Goal: Task Accomplishment & Management: Manage account settings

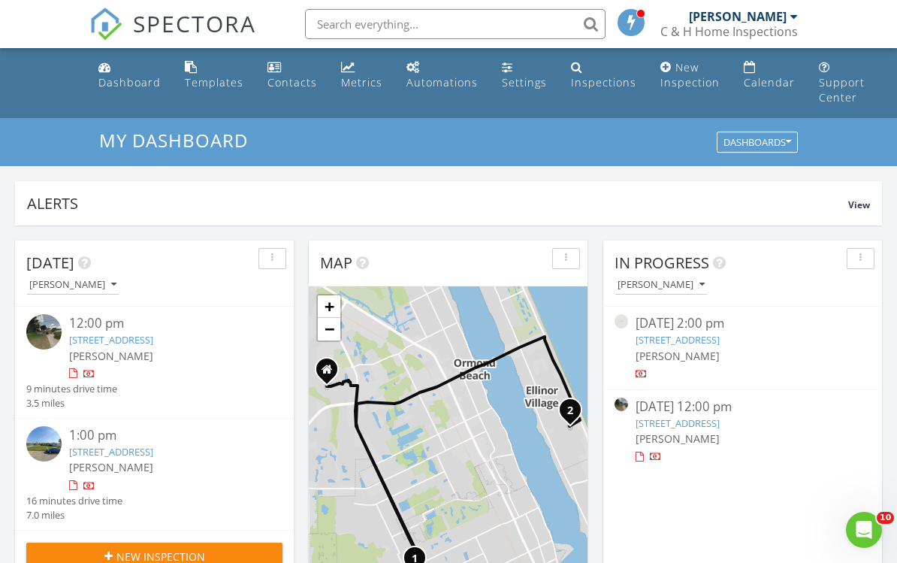
click at [578, 76] on div "Inspections" at bounding box center [603, 82] width 65 height 14
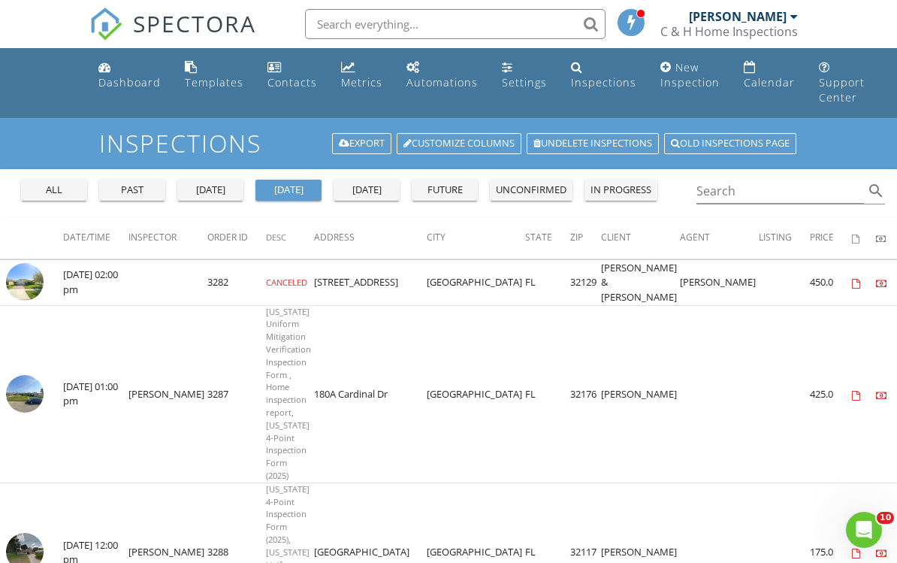
click at [133, 187] on div "past" at bounding box center [132, 190] width 54 height 15
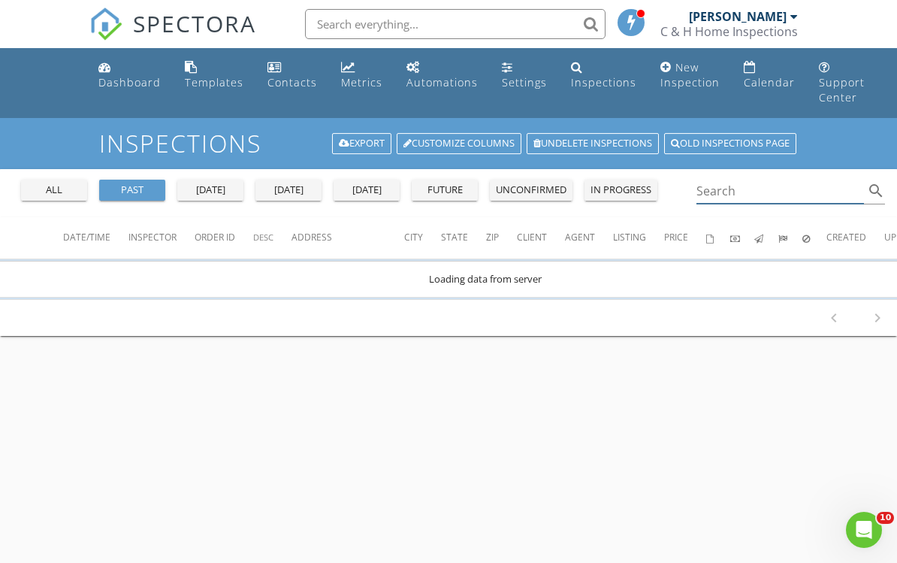
click at [791, 194] on input "Search" at bounding box center [781, 191] width 168 height 25
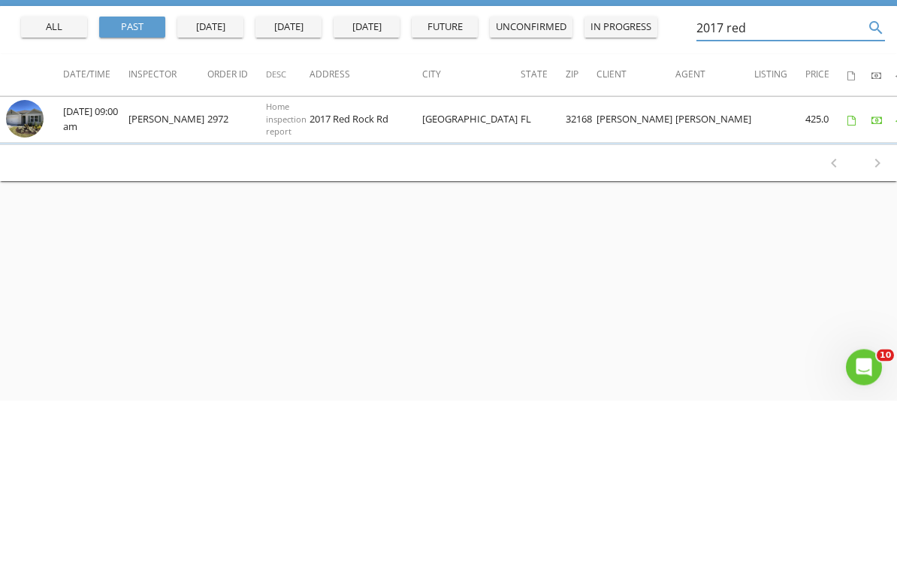
type input "2017 red"
click at [27, 263] on img at bounding box center [25, 282] width 38 height 38
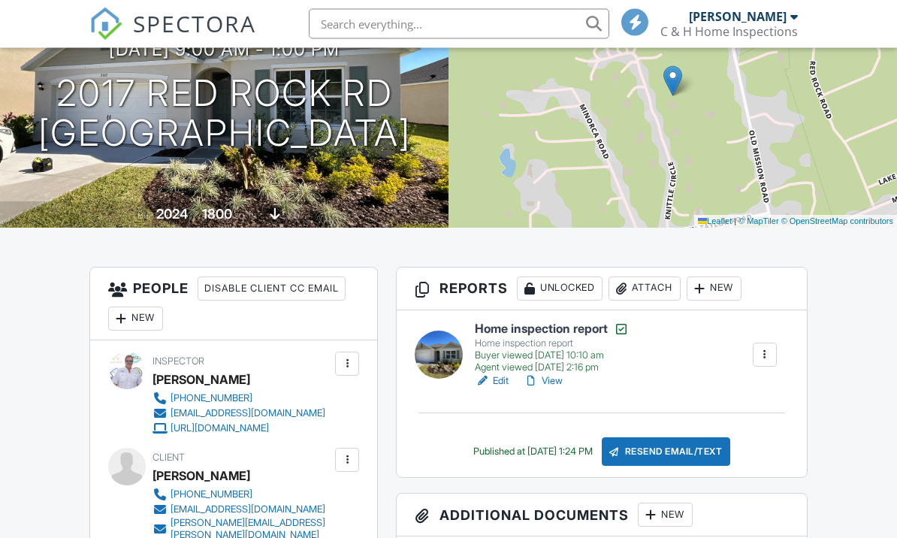
scroll to position [204, 0]
click at [546, 381] on link "View" at bounding box center [543, 381] width 39 height 15
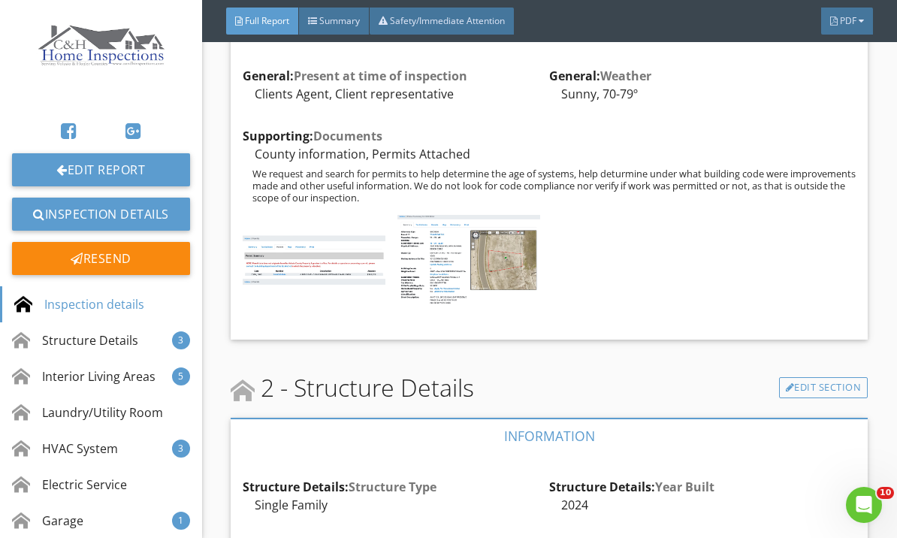
click at [56, 376] on div "Interior Living Areas" at bounding box center [84, 377] width 144 height 18
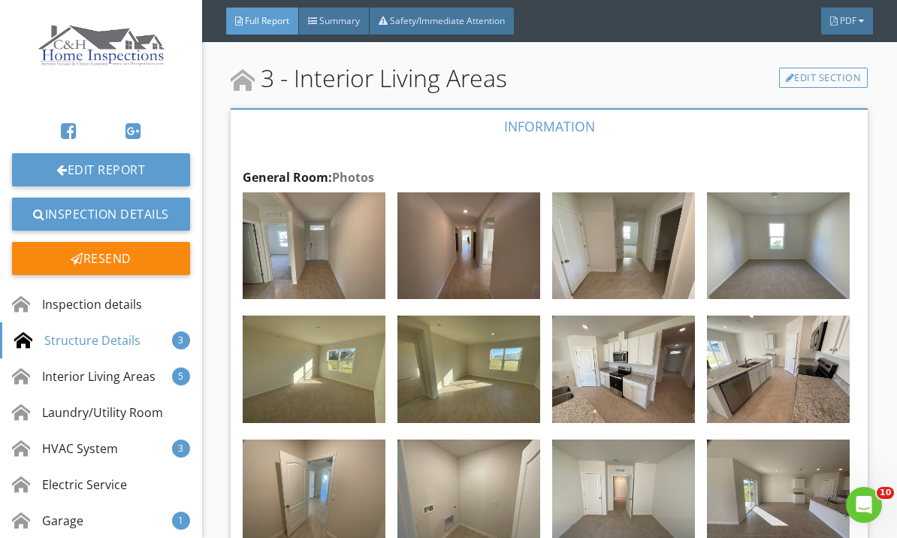
scroll to position [3375, 0]
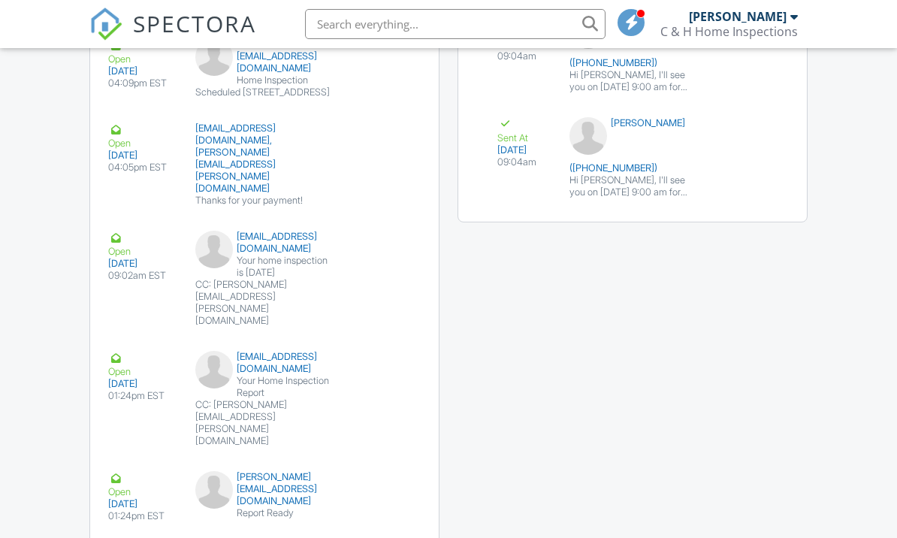
scroll to position [2026, 0]
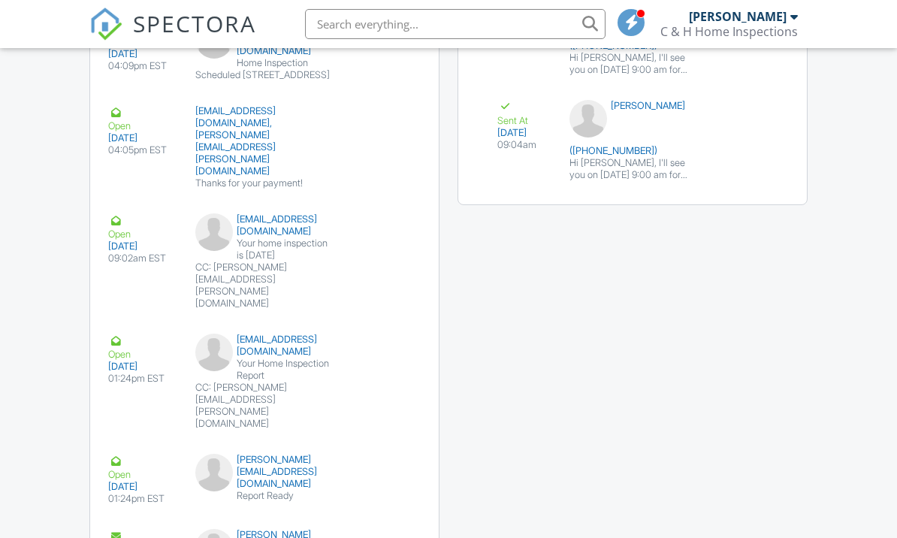
click at [374, 345] on button "Resend" at bounding box center [386, 349] width 67 height 29
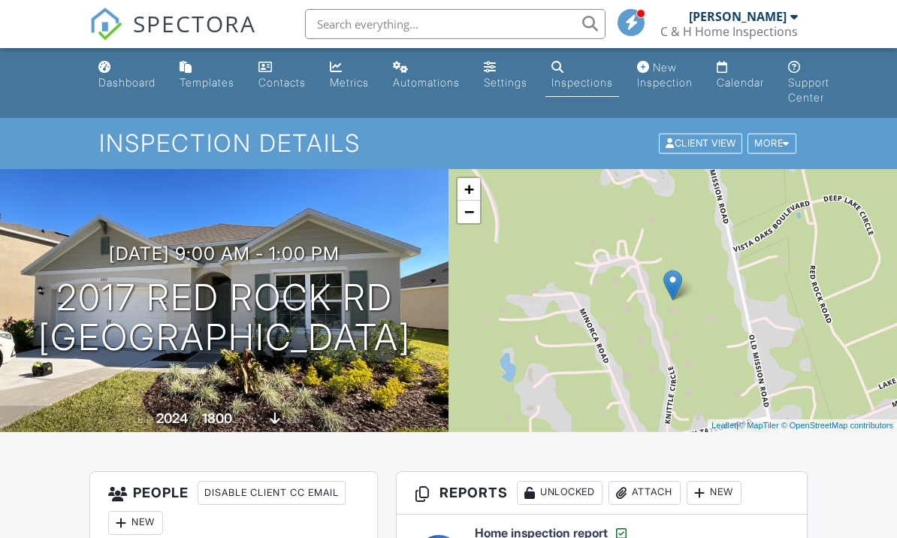
click at [769, 144] on div "More" at bounding box center [772, 144] width 49 height 20
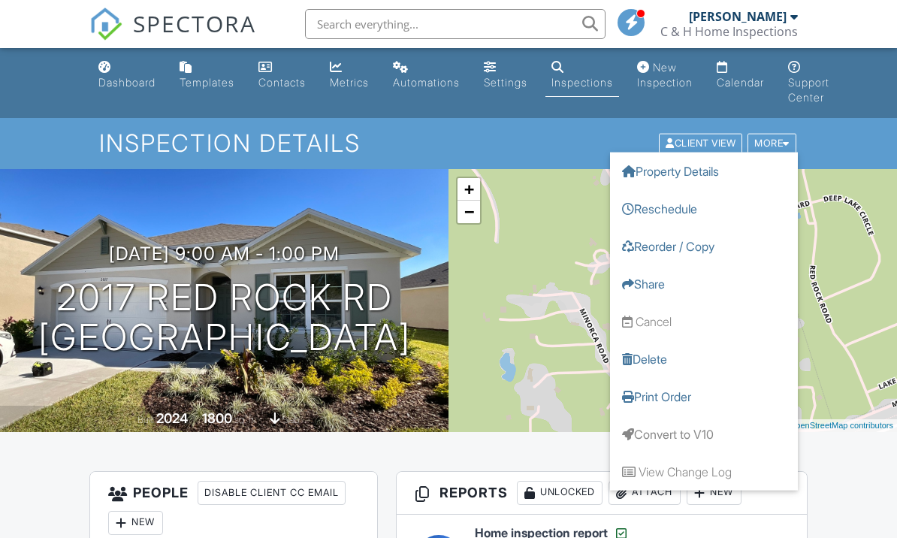
click at [638, 277] on link "Share" at bounding box center [704, 284] width 188 height 38
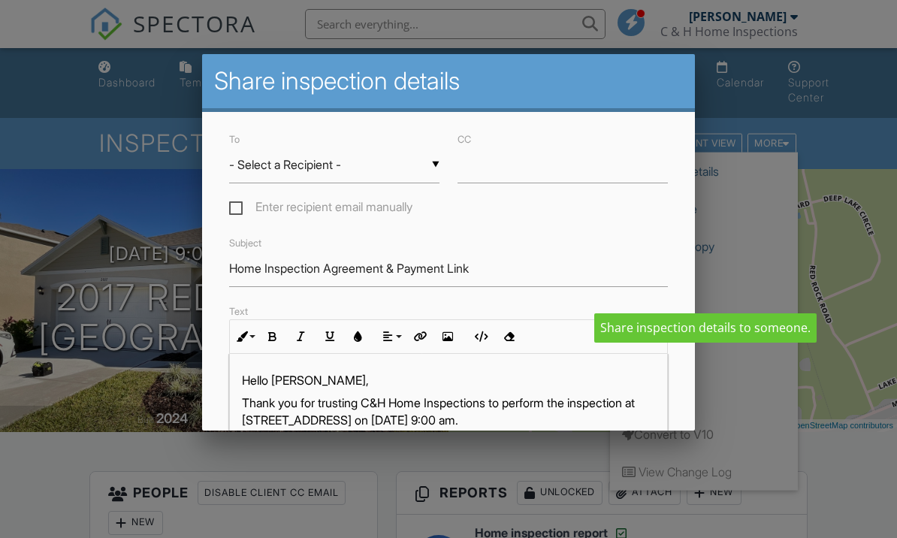
click at [236, 210] on label "Enter recipient email manually" at bounding box center [320, 209] width 183 height 19
click at [236, 210] on input "Enter recipient email manually" at bounding box center [234, 209] width 10 height 10
checkbox input "true"
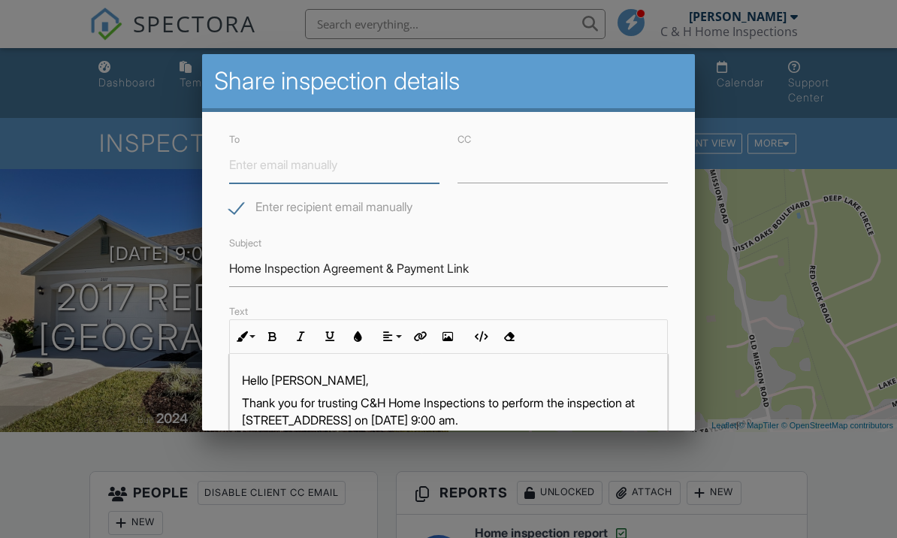
click at [244, 170] on input "To" at bounding box center [334, 165] width 210 height 37
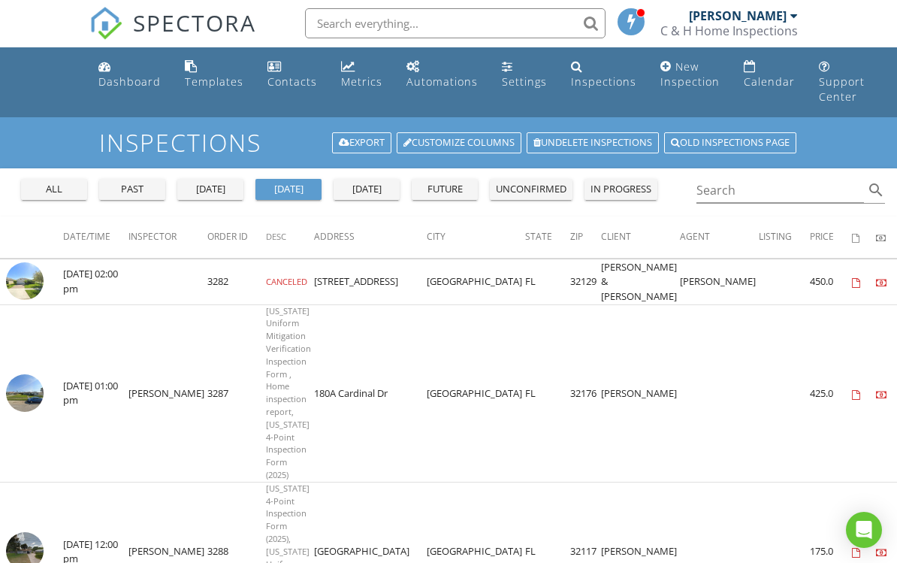
click at [51, 196] on button "all" at bounding box center [54, 189] width 66 height 21
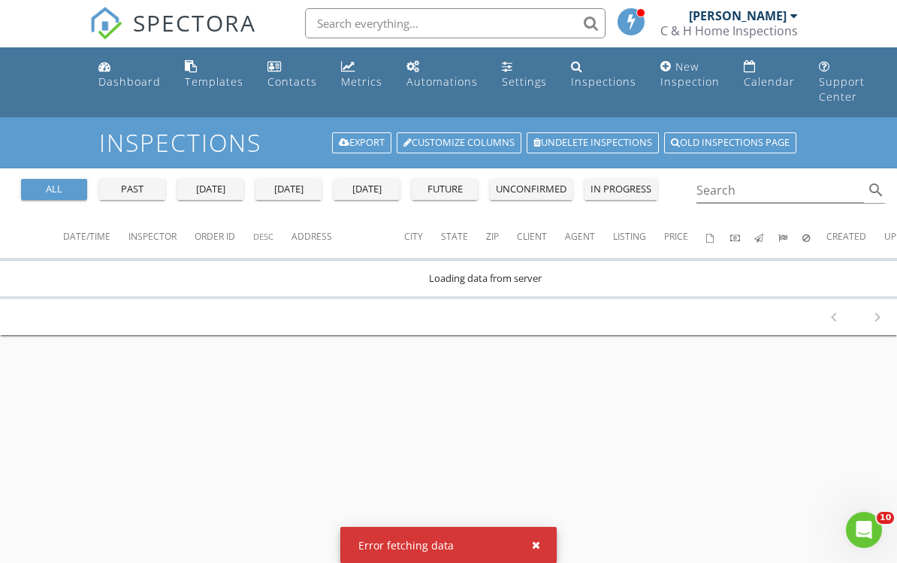
click at [107, 75] on div "Dashboard" at bounding box center [129, 81] width 62 height 14
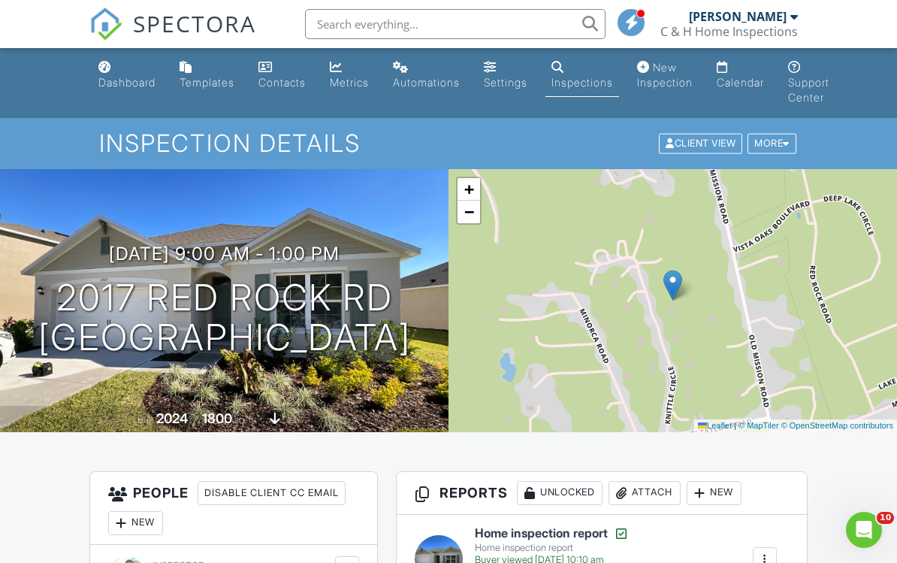
click at [119, 75] on link "Dashboard" at bounding box center [126, 75] width 69 height 43
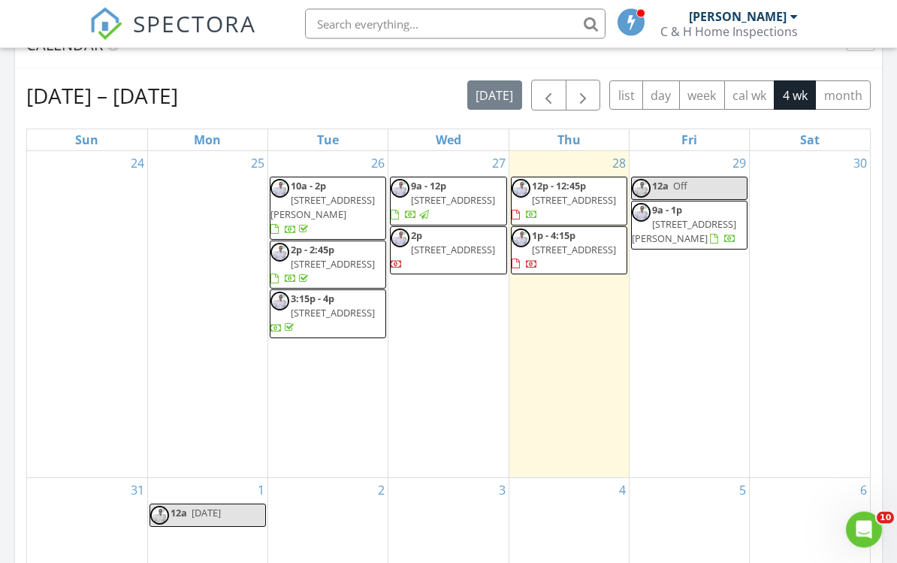
scroll to position [669, 0]
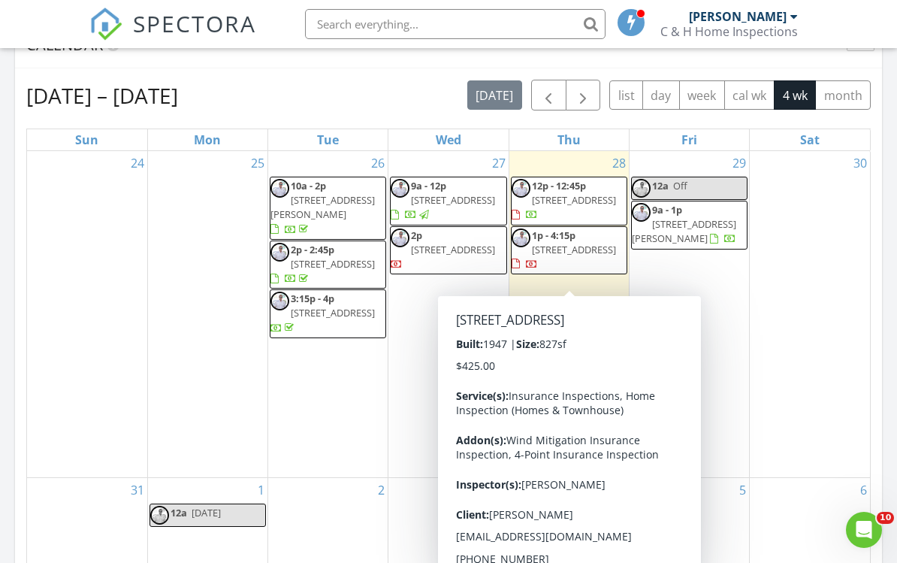
click at [552, 256] on span "180A Cardinal Dr, Ormond Beach 32176" at bounding box center [574, 250] width 84 height 14
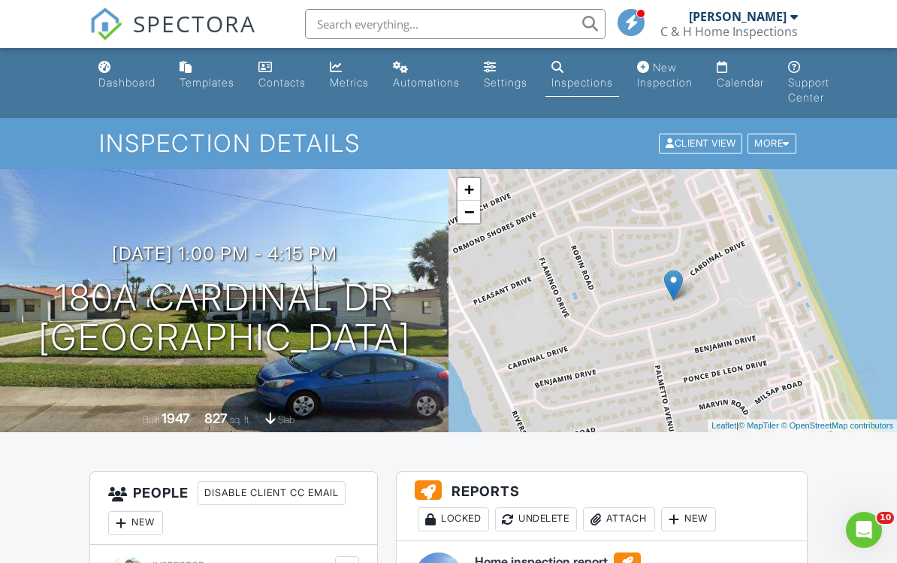
click at [586, 71] on link "Inspections" at bounding box center [583, 75] width 74 height 43
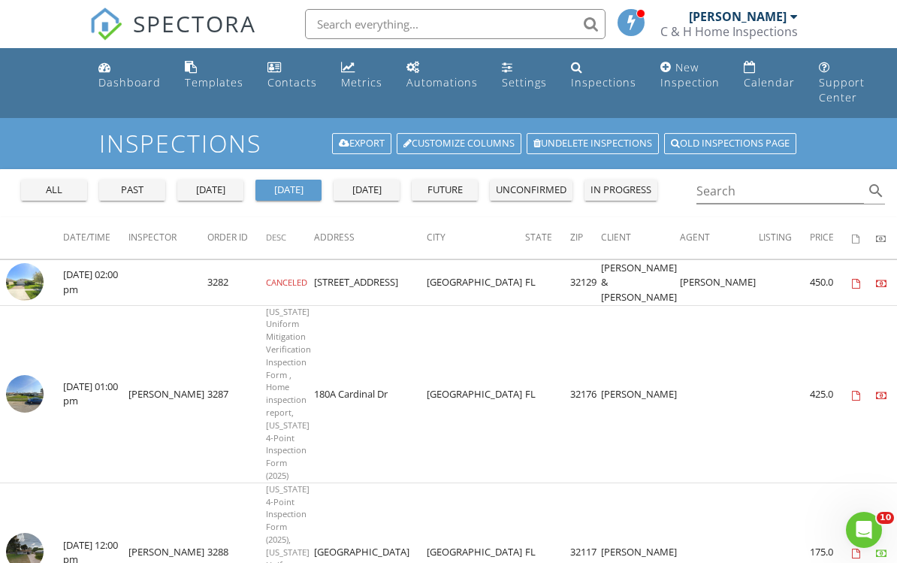
click at [116, 189] on div "past" at bounding box center [132, 190] width 54 height 15
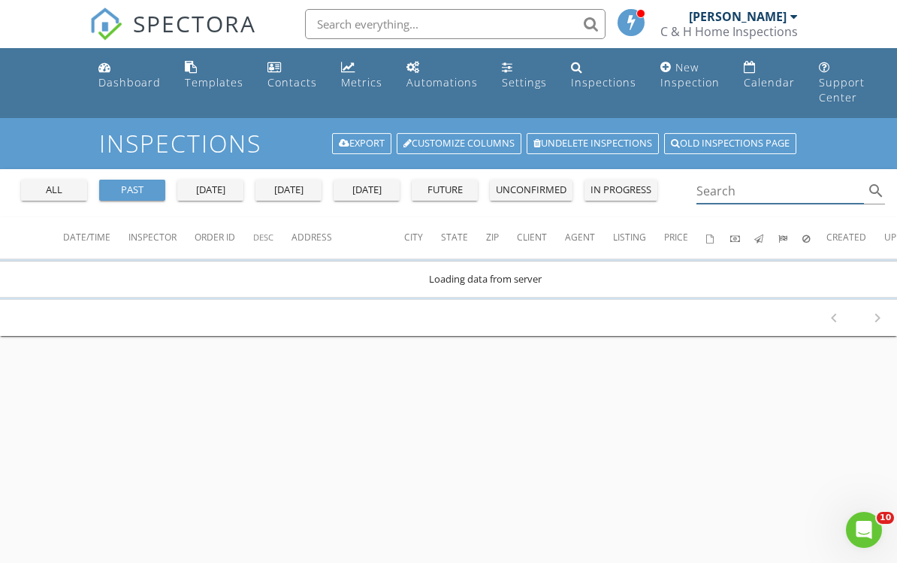
click at [751, 192] on input "Search" at bounding box center [781, 191] width 168 height 25
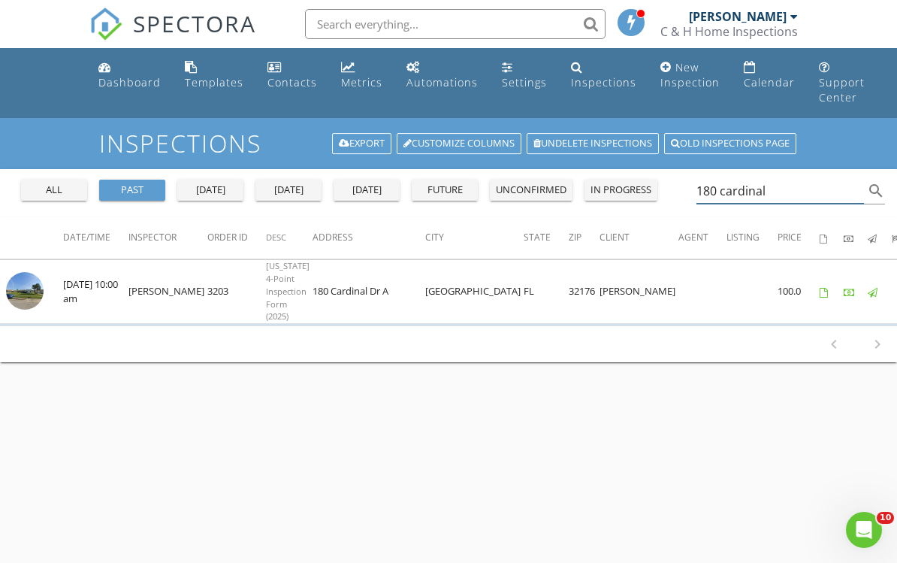
type input "180 cardinal"
click at [26, 288] on img at bounding box center [25, 291] width 38 height 38
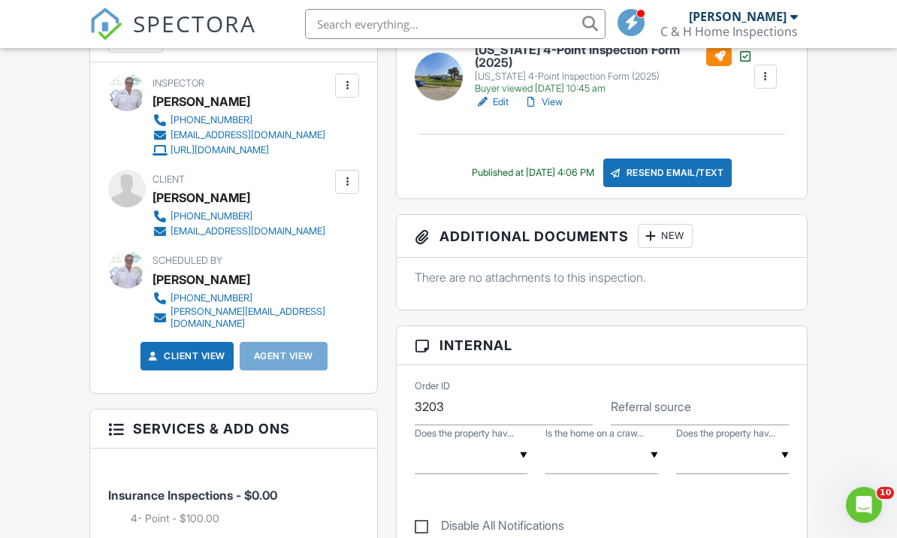
scroll to position [419, 0]
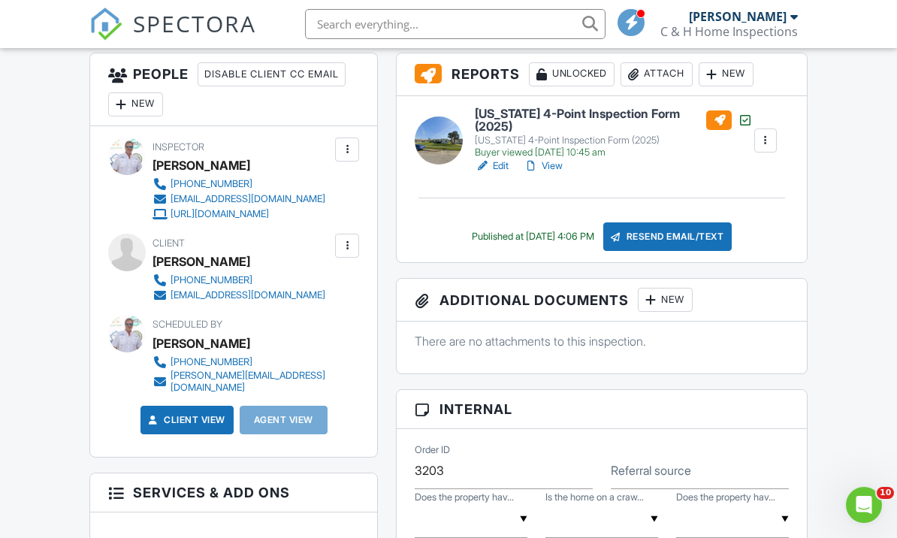
click at [545, 165] on link "View" at bounding box center [543, 166] width 39 height 15
